Goal: Communication & Community: Answer question/provide support

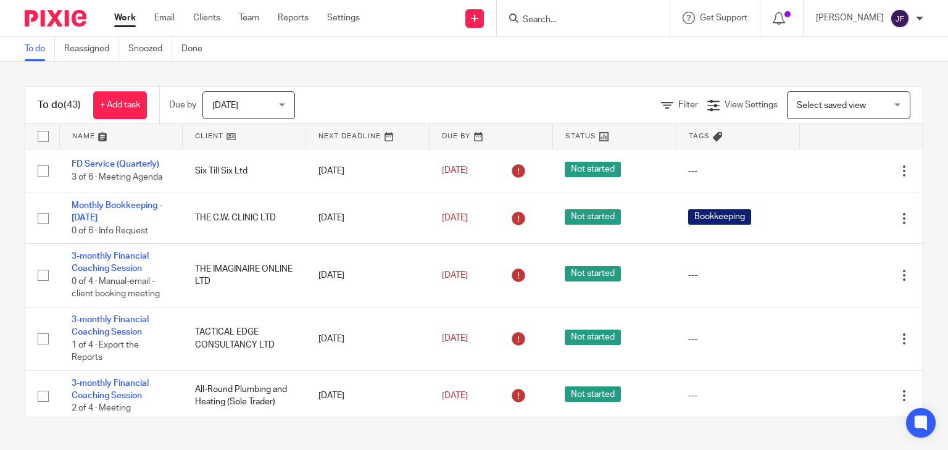
drag, startPoint x: 0, startPoint y: 0, endPoint x: 591, endPoint y: 26, distance: 591.5
click at [591, 26] on div at bounding box center [583, 18] width 173 height 36
click at [583, 15] on input "Search" at bounding box center [577, 20] width 111 height 11
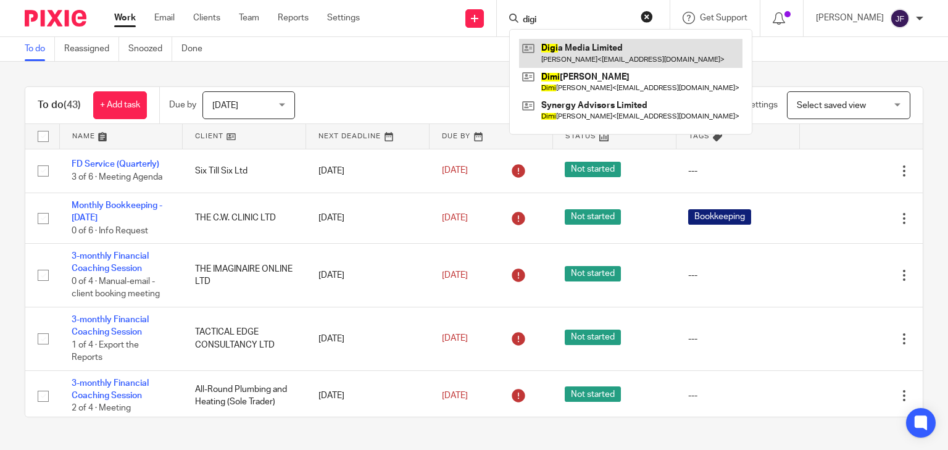
type input "digi"
click at [585, 62] on link at bounding box center [631, 53] width 224 height 28
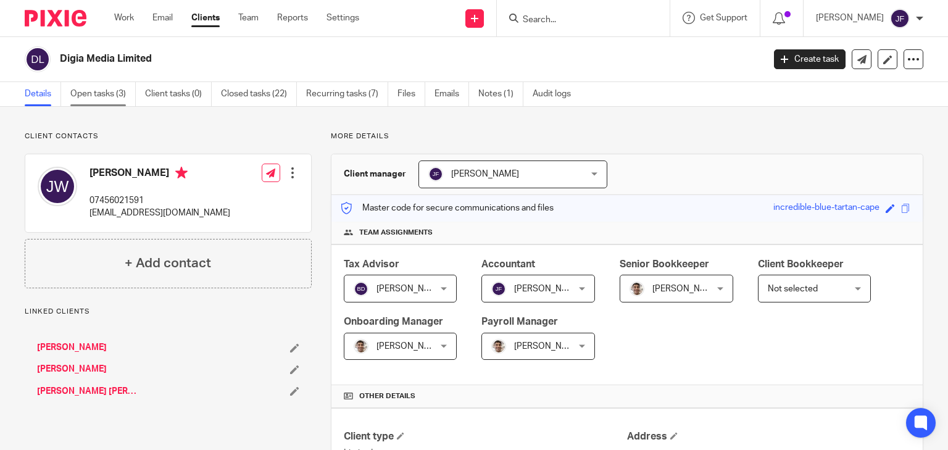
click at [99, 93] on link "Open tasks (3)" at bounding box center [102, 94] width 65 height 24
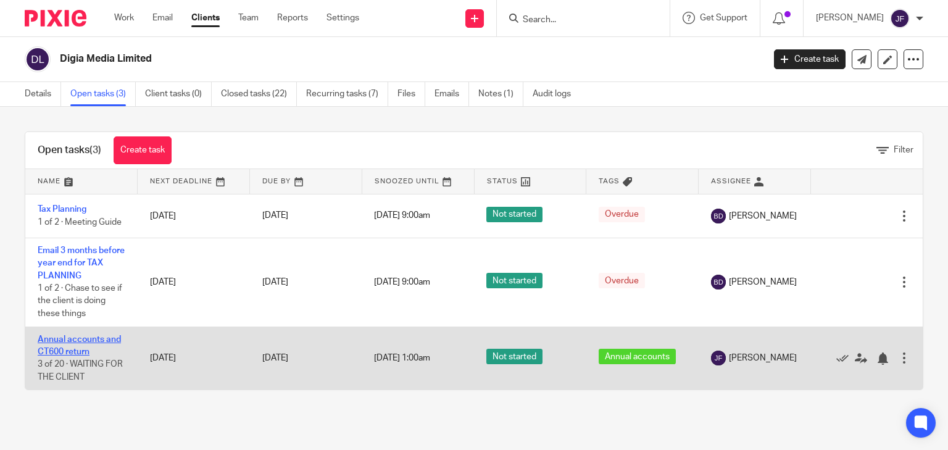
click at [79, 338] on link "Annual accounts and CT600 return" at bounding box center [79, 345] width 83 height 21
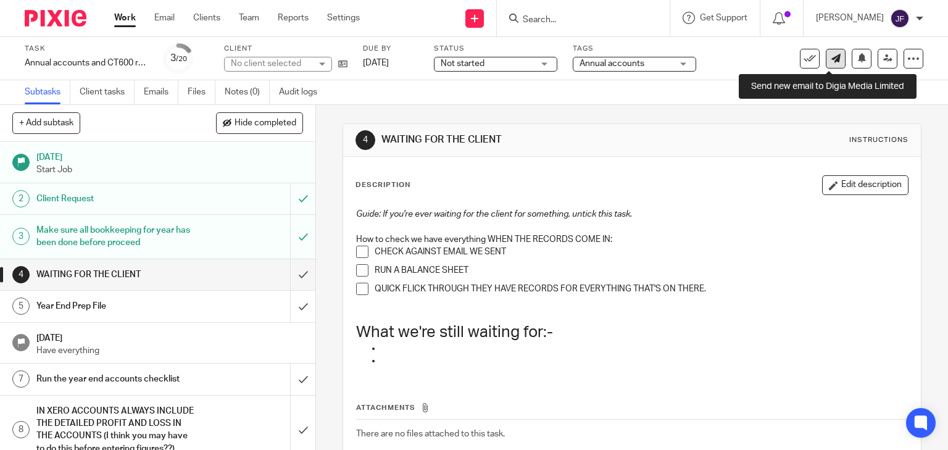
click at [832, 59] on icon at bounding box center [836, 58] width 9 height 9
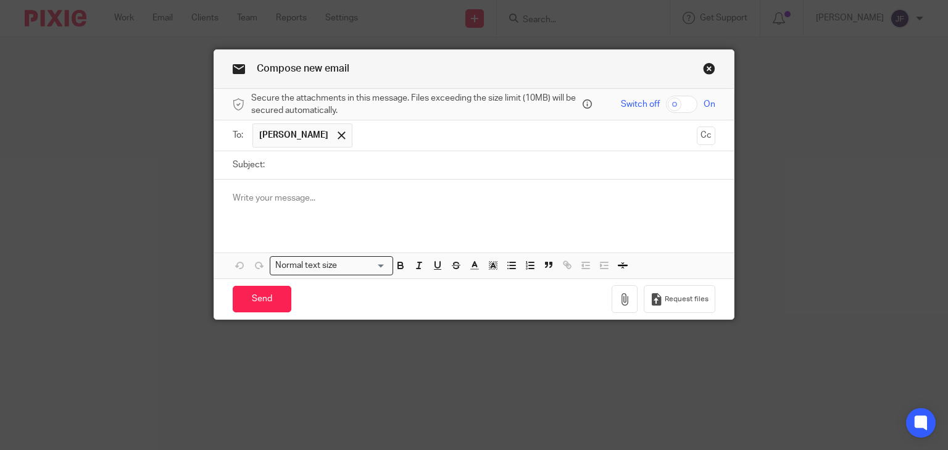
click at [324, 162] on input "Subject:" at bounding box center [493, 165] width 445 height 28
type input "2024 Accounts"
click at [291, 195] on p at bounding box center [475, 198] width 484 height 12
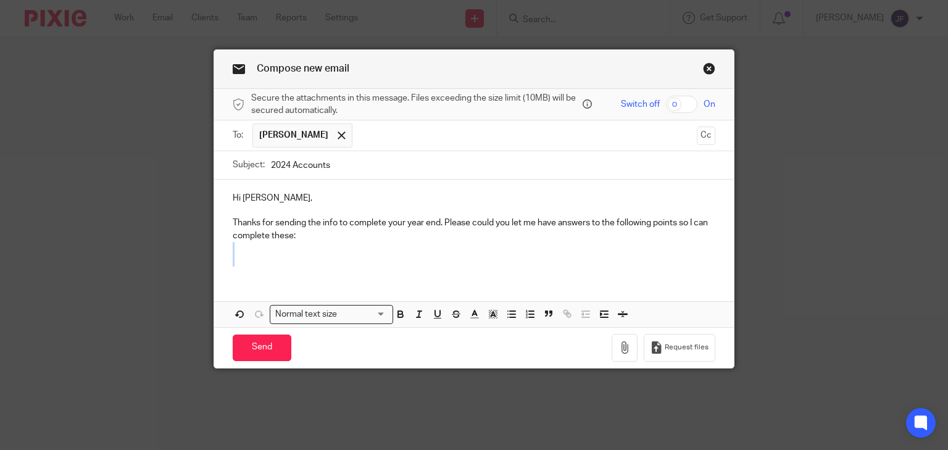
click at [249, 255] on div "Hi Jack, Thanks for sending the info to complete your year end. Please could yo…" at bounding box center [474, 228] width 521 height 97
click at [240, 257] on p at bounding box center [475, 260] width 484 height 12
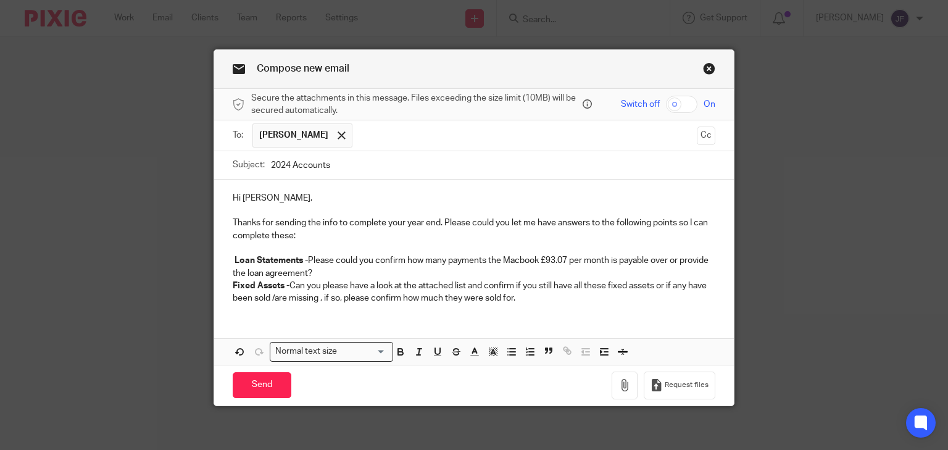
click at [345, 274] on p "Loan Statements - Please could you confirm how many payments the Macbook £93.07…" at bounding box center [475, 266] width 484 height 25
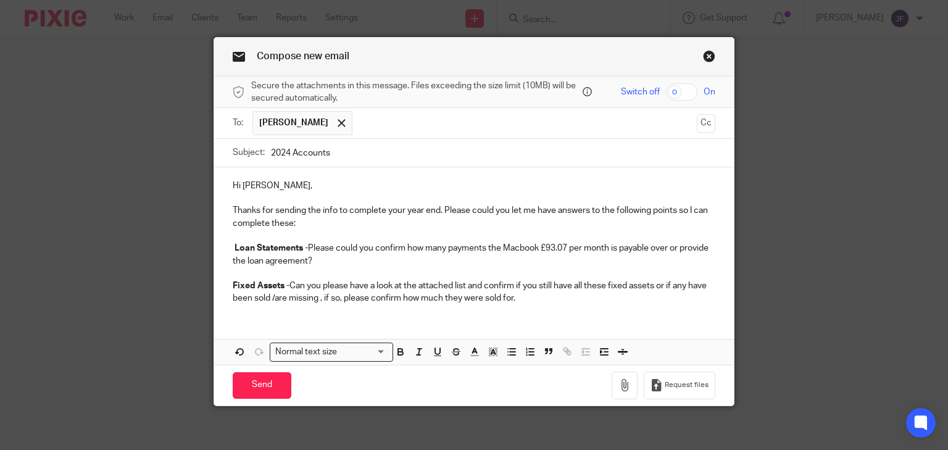
scroll to position [16, 0]
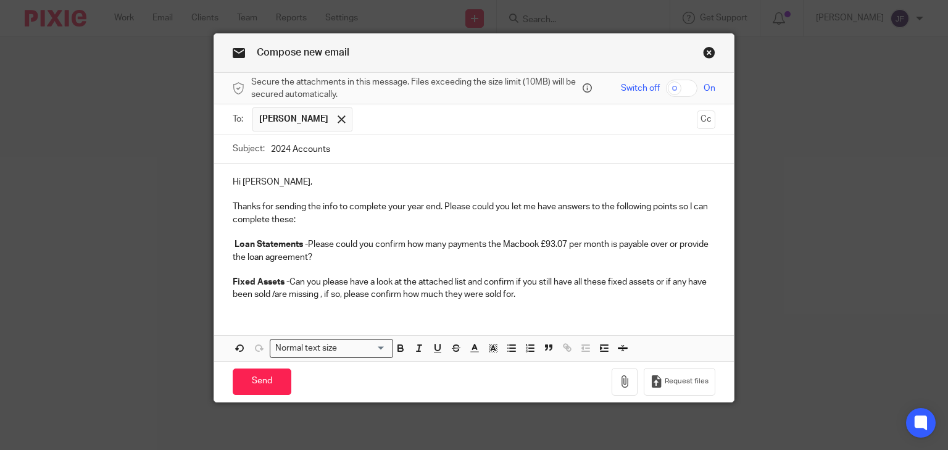
click at [546, 295] on p "Fixed Assets - Can you please have a look at the attached list and confirm if y…" at bounding box center [475, 288] width 484 height 25
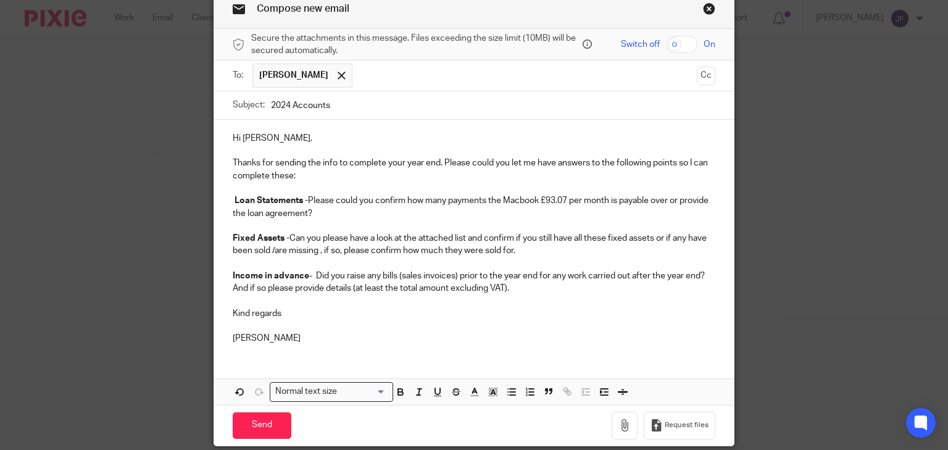
scroll to position [104, 0]
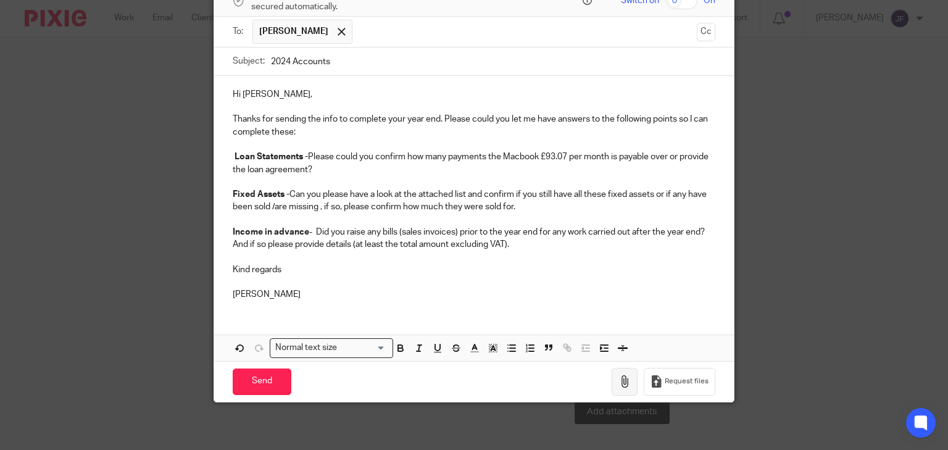
click at [624, 382] on icon "button" at bounding box center [625, 381] width 12 height 12
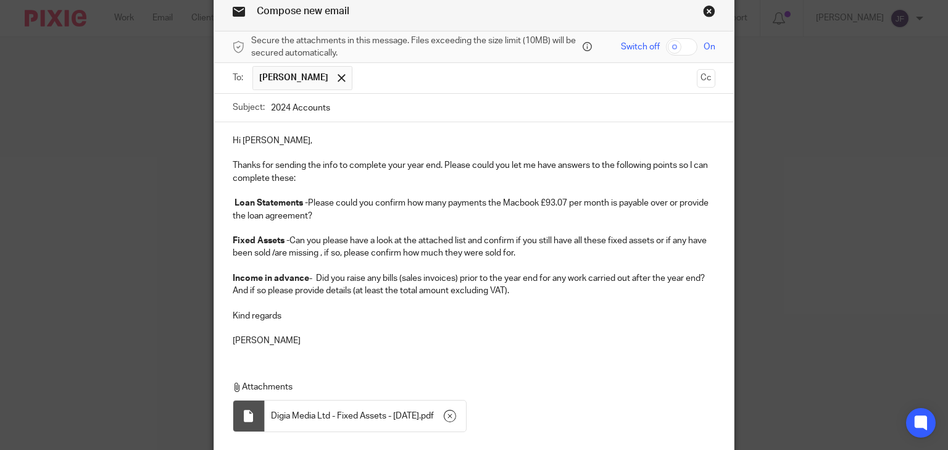
scroll to position [173, 0]
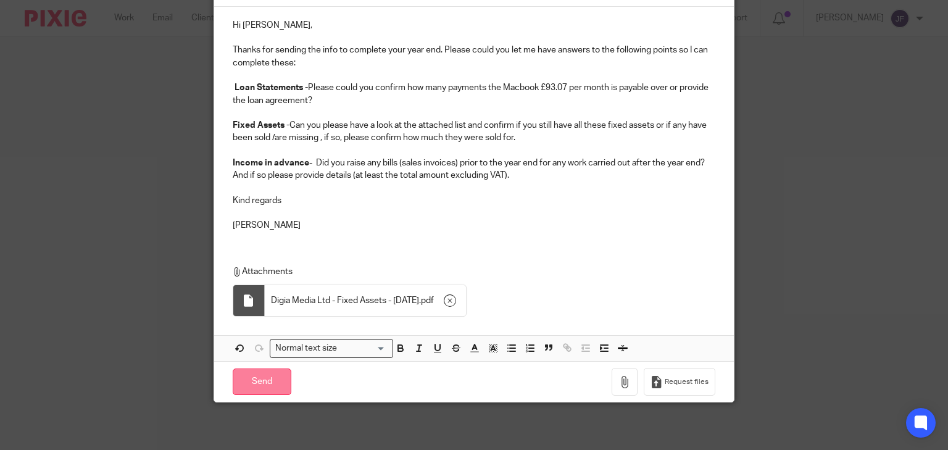
click at [273, 375] on input "Send" at bounding box center [262, 382] width 59 height 27
